Goal: Navigation & Orientation: Understand site structure

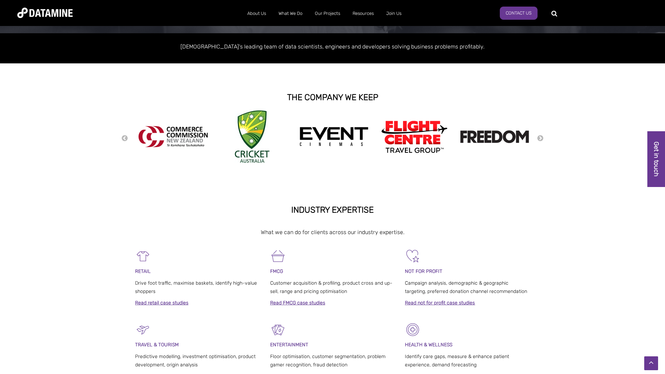
scroll to position [124, 0]
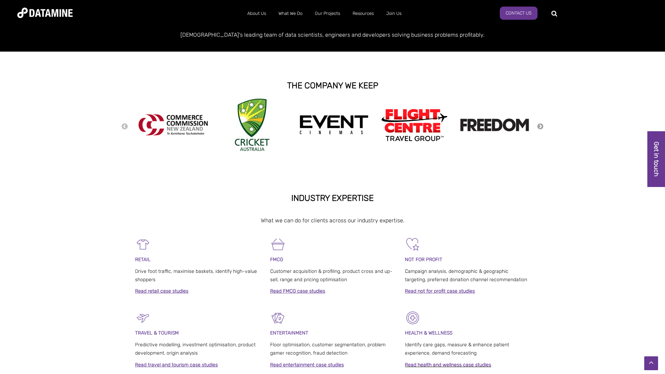
click at [540, 126] on button "Next" at bounding box center [540, 127] width 7 height 8
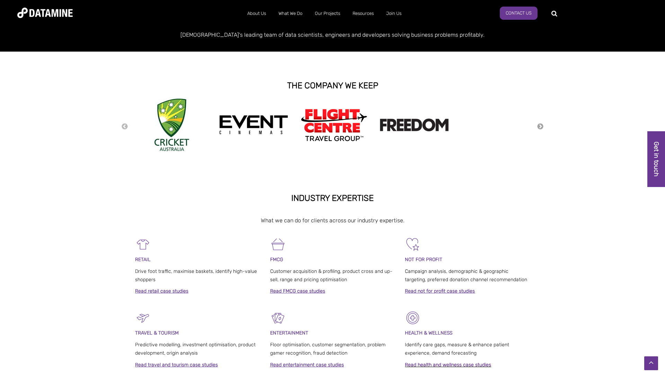
click at [540, 126] on button "Next" at bounding box center [540, 127] width 7 height 8
click at [540, 128] on button "Next" at bounding box center [540, 127] width 7 height 8
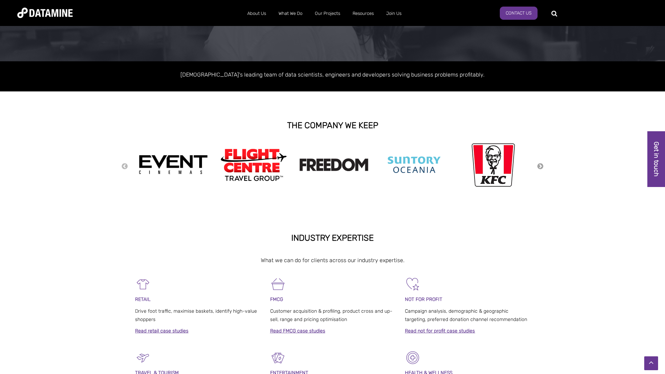
scroll to position [0, 0]
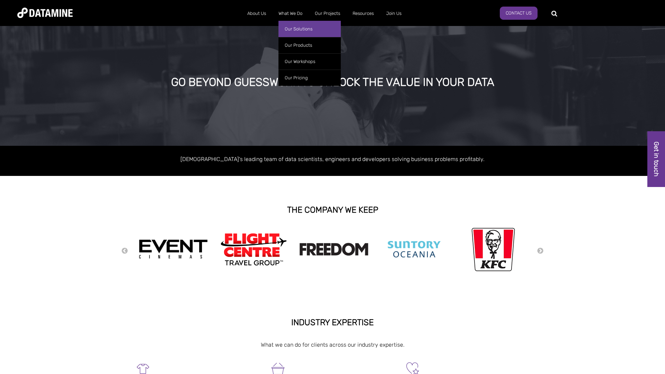
click at [295, 29] on link "Our Solutions" at bounding box center [310, 29] width 62 height 16
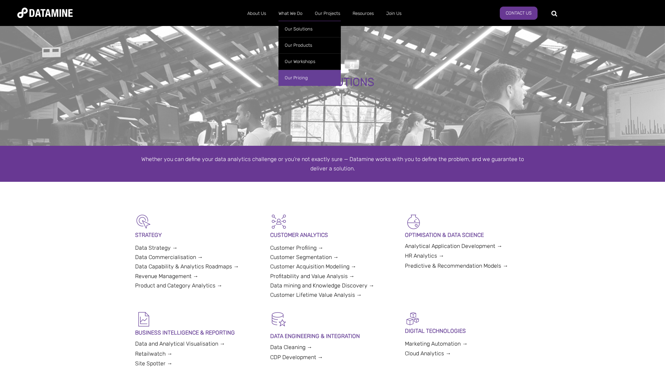
click at [290, 78] on link "Our Pricing" at bounding box center [310, 78] width 62 height 16
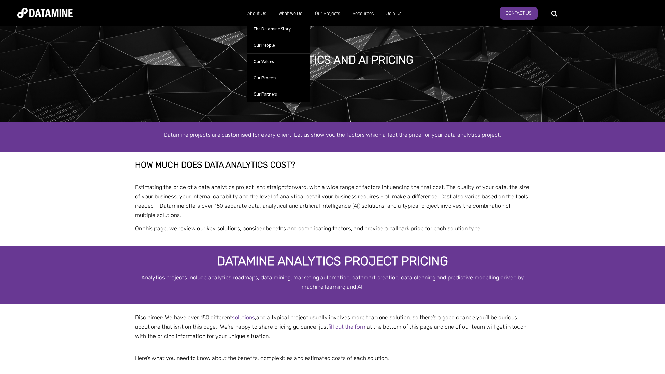
click at [256, 18] on ul "The Datamine Story Our People Our Values Our Process Our Partners" at bounding box center [278, 59] width 62 height 85
click at [262, 45] on link "Our People" at bounding box center [278, 45] width 62 height 16
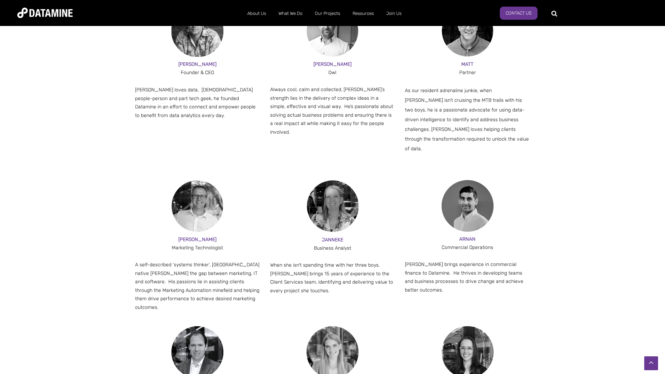
scroll to position [468, 0]
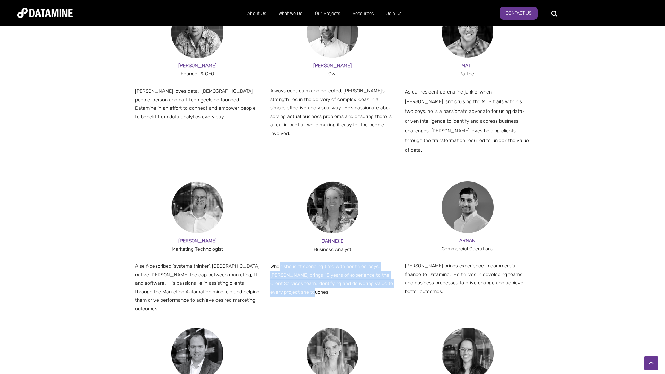
drag, startPoint x: 279, startPoint y: 254, endPoint x: 367, endPoint y: 288, distance: 94.3
click at [367, 288] on div "ANDY Marketing Technologist A self-described ‘systems thinker’, Manchester nati…" at bounding box center [332, 255] width 395 height 147
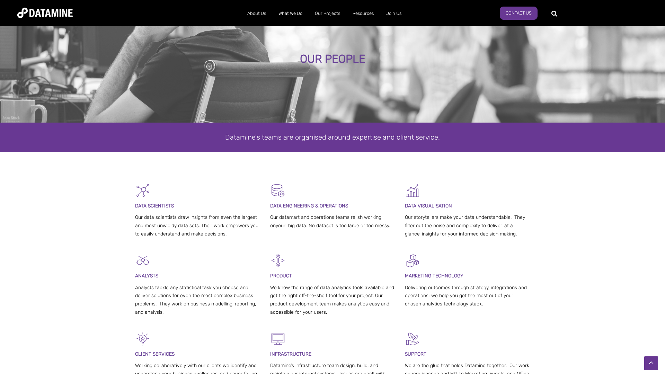
scroll to position [0, 0]
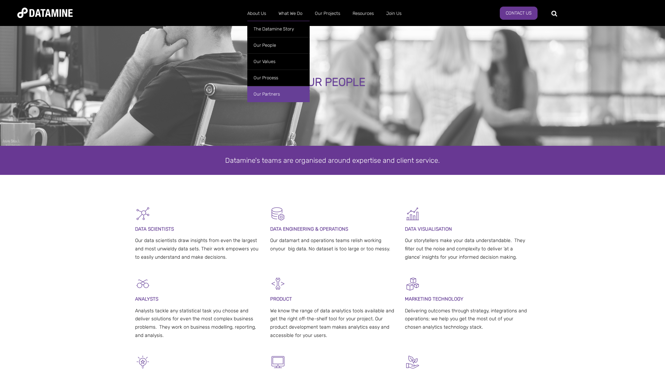
click at [268, 94] on link "Our Partners" at bounding box center [278, 94] width 62 height 16
